Goal: Task Accomplishment & Management: Manage account settings

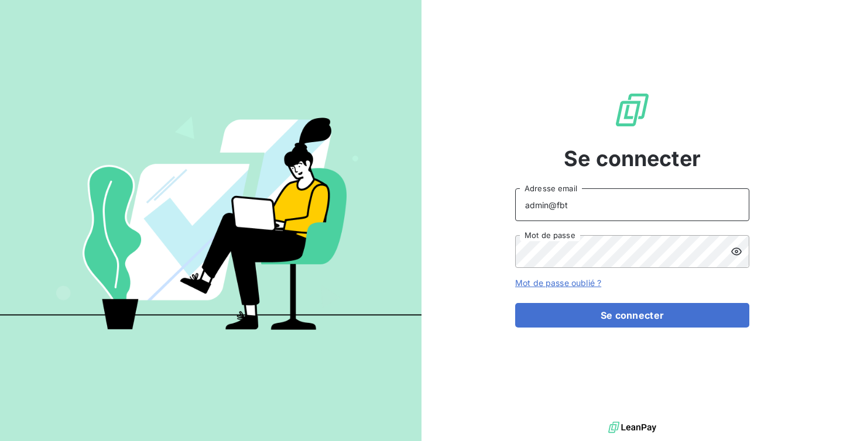
click at [594, 198] on input "admin@fbt" at bounding box center [632, 204] width 234 height 33
click at [572, 202] on input "admin@fbt" at bounding box center [632, 204] width 234 height 33
click at [515, 303] on button "Se connecter" at bounding box center [632, 315] width 234 height 25
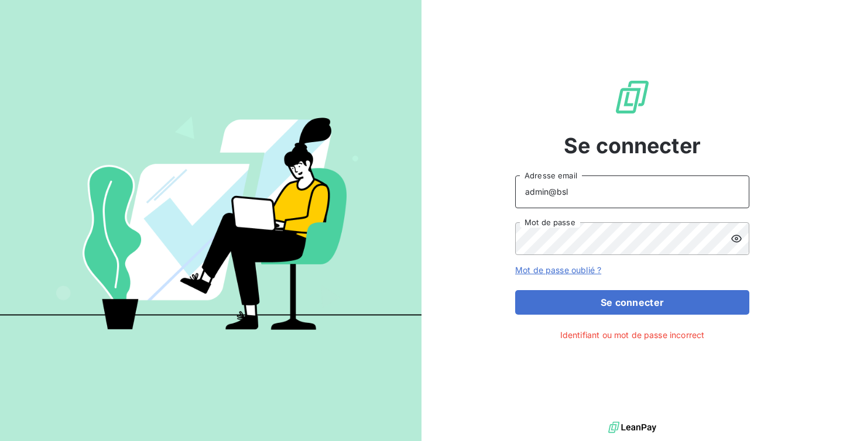
type input "admin@bsllyon"
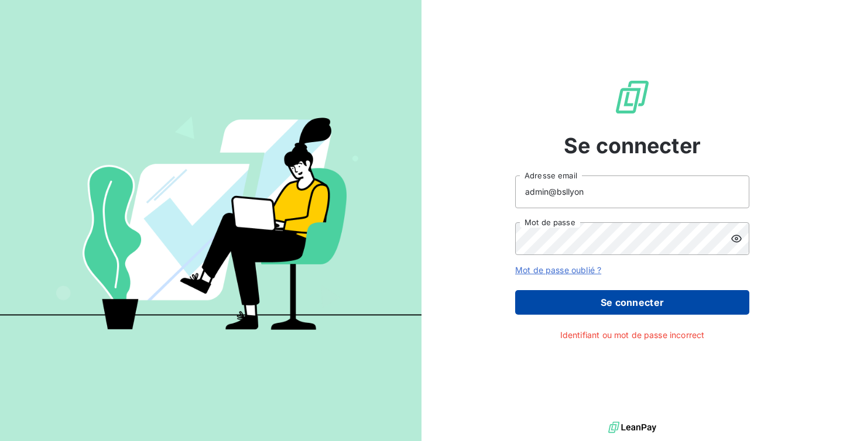
click at [584, 297] on button "Se connecter" at bounding box center [632, 302] width 234 height 25
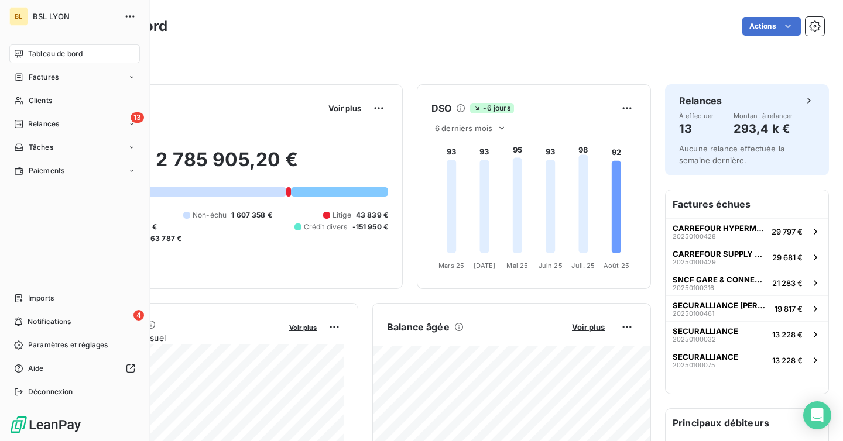
click at [36, 134] on nav "Tableau de bord Factures Clients 13 Relances Tâches Paiements" at bounding box center [74, 112] width 130 height 136
click at [42, 118] on div "13 Relances" at bounding box center [74, 124] width 130 height 19
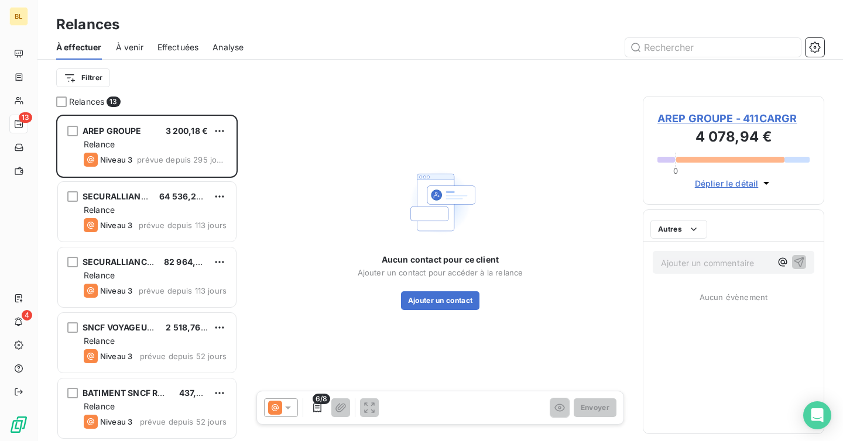
scroll to position [327, 181]
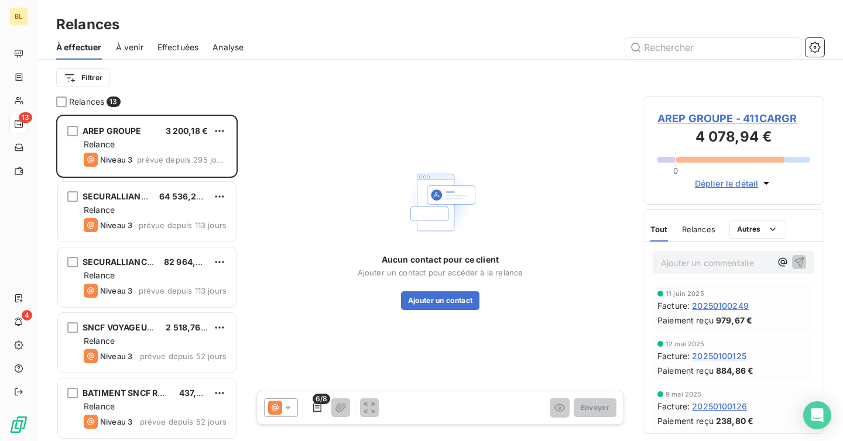
click at [187, 46] on span "Effectuées" at bounding box center [178, 48] width 42 height 12
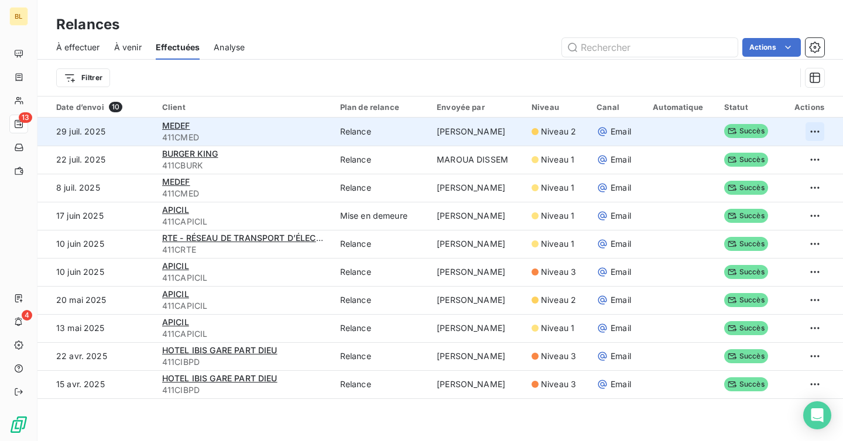
click at [817, 130] on html "BL 13 4 Relances À effectuer À venir Effectuées Analyse Actions Filtrer Date d’…" at bounding box center [421, 220] width 843 height 441
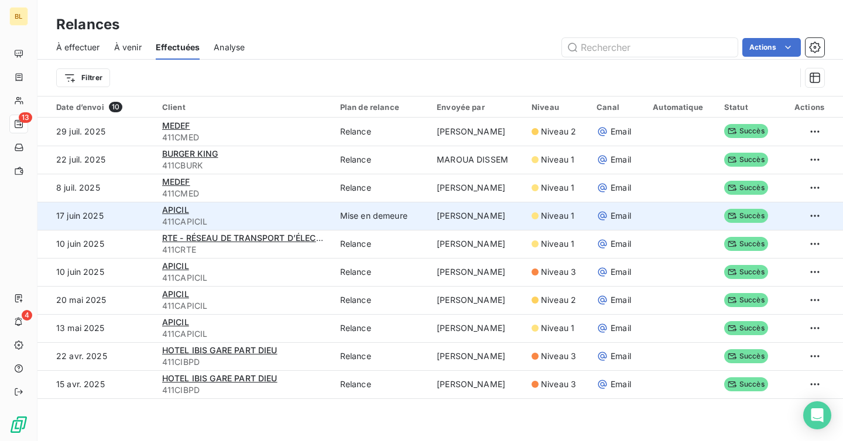
click at [817, 202] on td at bounding box center [811, 216] width 61 height 28
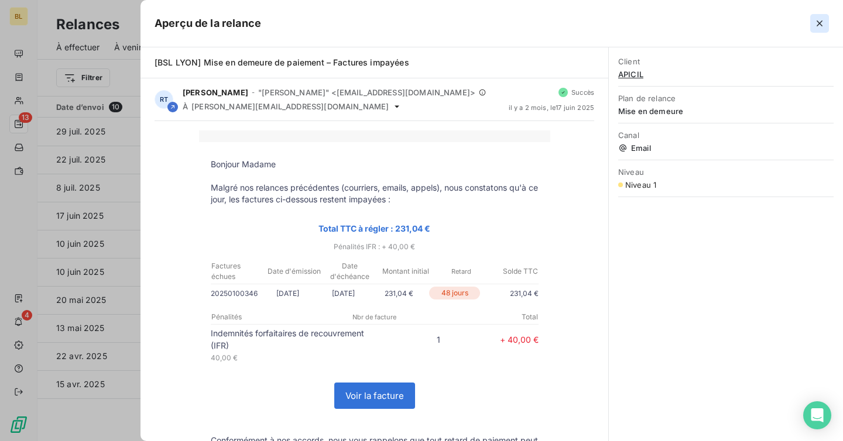
click at [822, 20] on icon "button" at bounding box center [819, 24] width 12 height 12
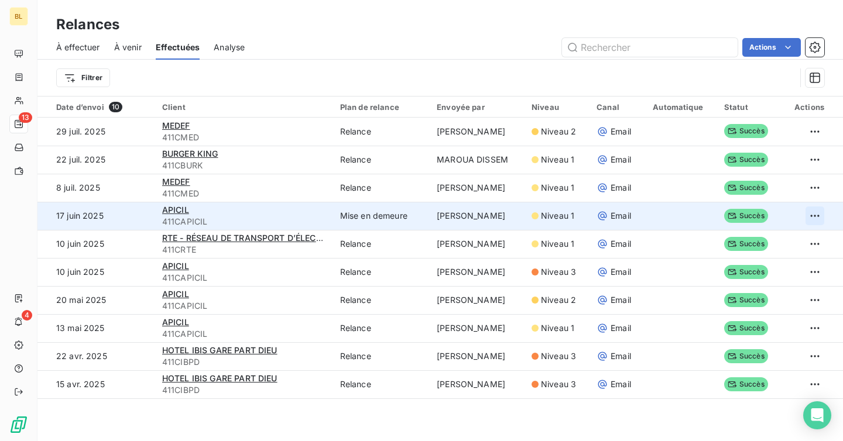
click at [816, 217] on html "BL 13 4 Relances À effectuer À venir Effectuées Analyse Actions Filtrer Date d’…" at bounding box center [421, 220] width 843 height 441
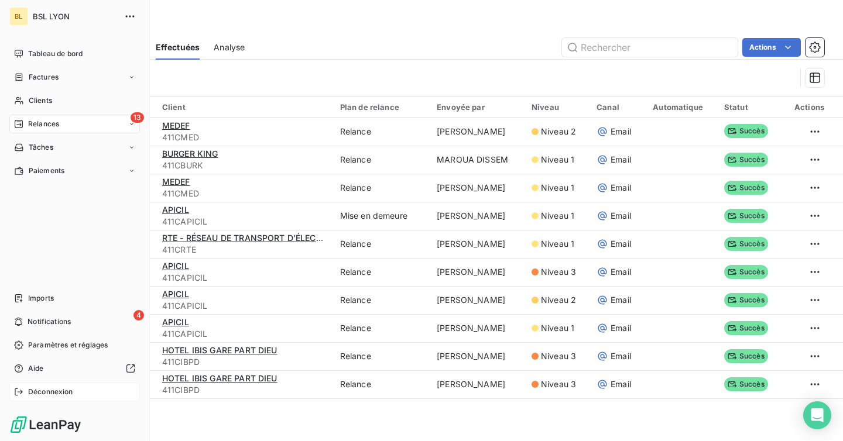
click at [46, 392] on span "Déconnexion" at bounding box center [50, 392] width 45 height 11
